Goal: Use online tool/utility: Use online tool/utility

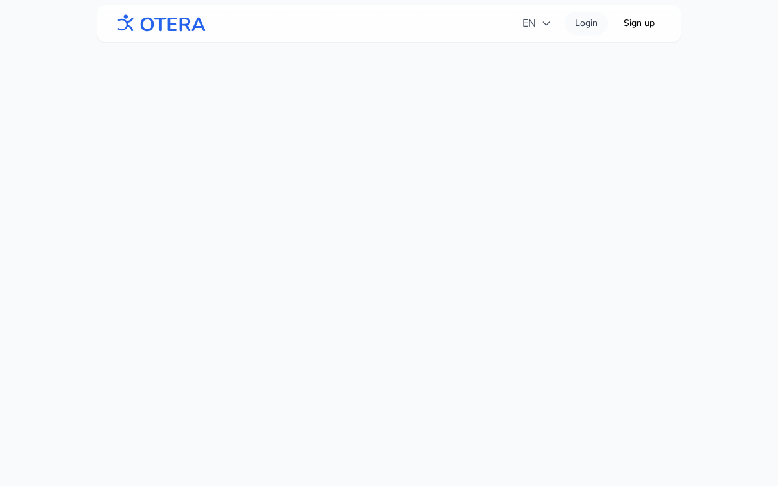
click at [172, 29] on img at bounding box center [159, 23] width 93 height 29
